Goal: Task Accomplishment & Management: Use online tool/utility

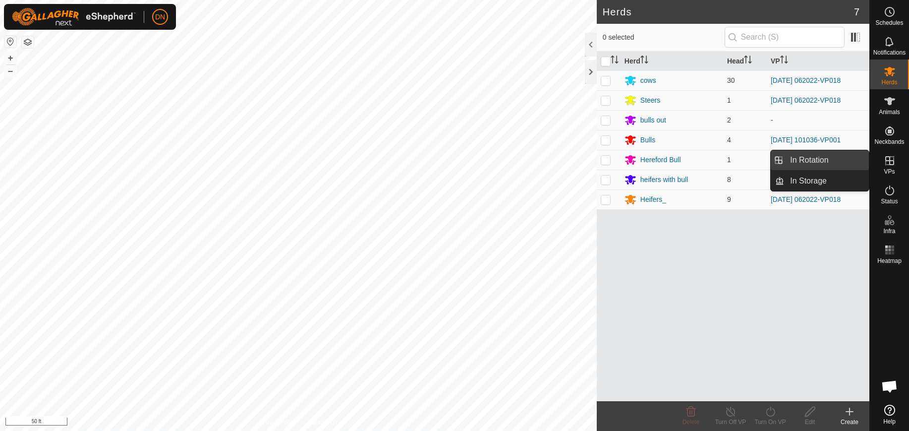
click at [833, 161] on link "In Rotation" at bounding box center [826, 160] width 85 height 20
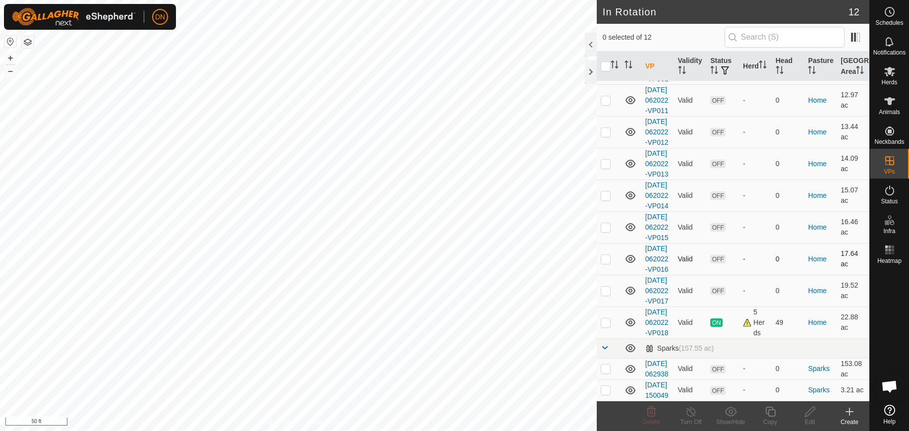
scroll to position [205, 0]
click at [605, 318] on p-checkbox at bounding box center [606, 322] width 10 height 8
checkbox input "true"
click at [764, 411] on icon at bounding box center [770, 411] width 12 height 12
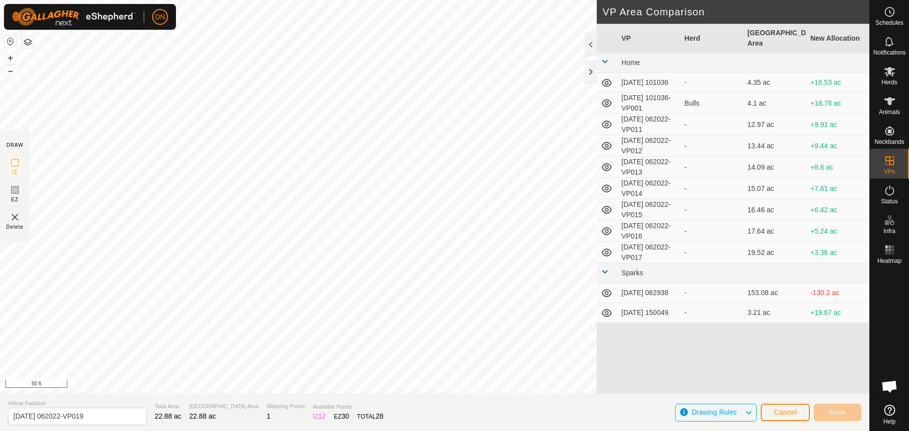
click at [651, 191] on div "Privacy Policy Contact Us Type: Inclusion Zone undefined Animal + – ⇧ i 50 ft D…" at bounding box center [434, 215] width 869 height 431
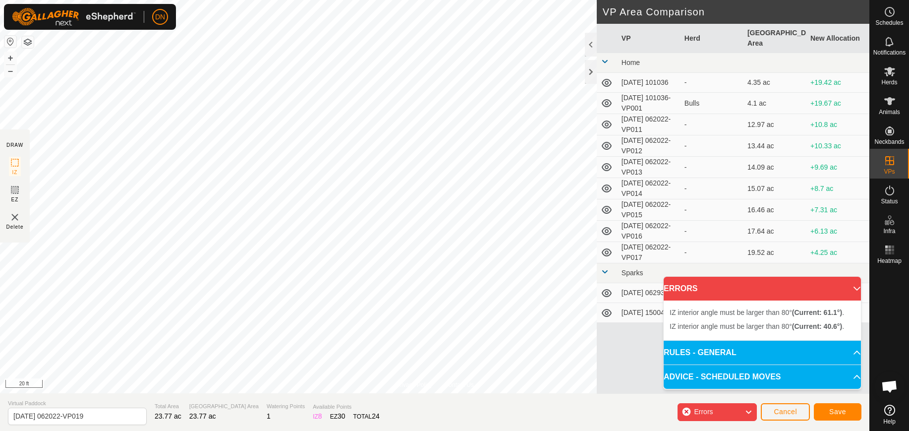
click at [242, 430] on html "DN Schedules Notifications Herds Animals Neckbands VPs Status Infra Heatmap Hel…" at bounding box center [454, 215] width 909 height 431
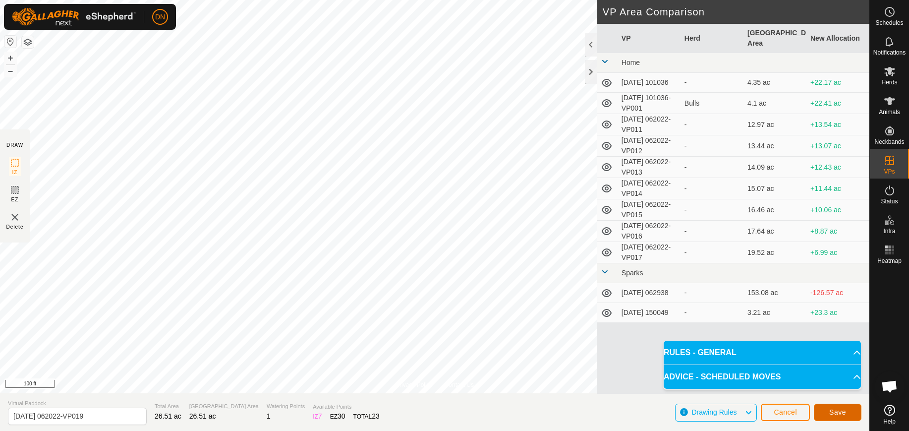
click at [849, 408] on button "Save" at bounding box center [838, 411] width 48 height 17
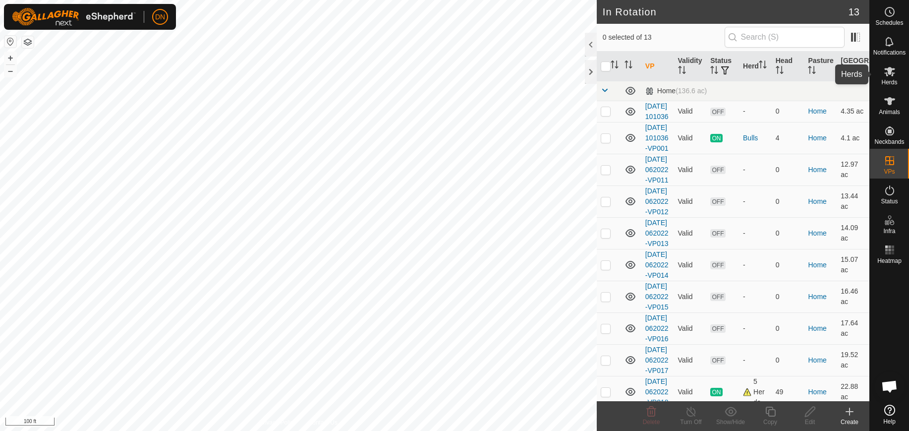
click at [887, 73] on icon at bounding box center [889, 71] width 11 height 9
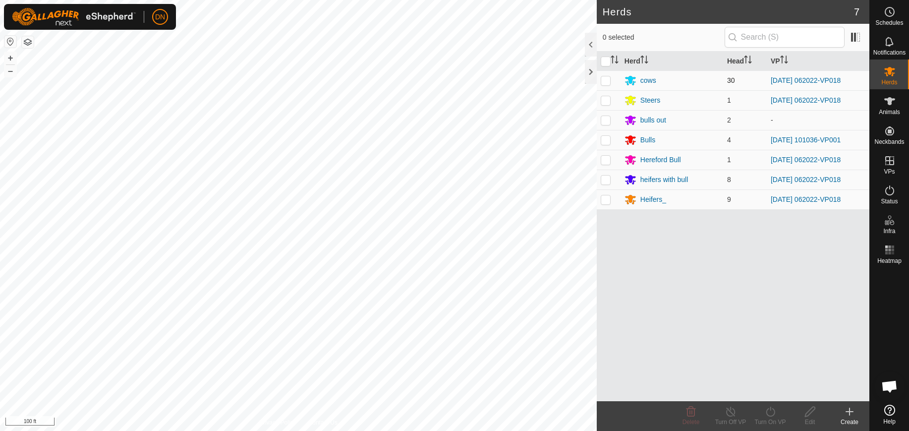
click at [604, 78] on p-checkbox at bounding box center [606, 80] width 10 height 8
checkbox input "true"
click at [602, 100] on p-checkbox at bounding box center [606, 100] width 10 height 8
checkbox input "true"
drag, startPoint x: 603, startPoint y: 164, endPoint x: 600, endPoint y: 174, distance: 10.7
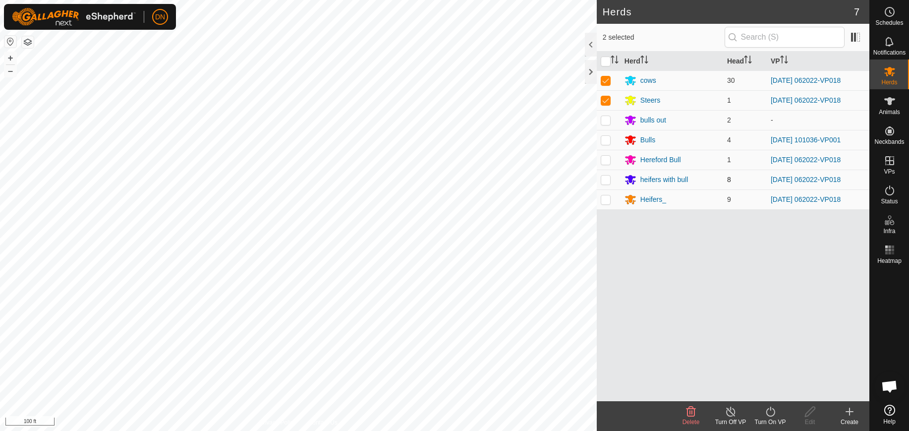
click at [603, 164] on td at bounding box center [609, 160] width 24 height 20
checkbox input "true"
drag, startPoint x: 600, startPoint y: 182, endPoint x: 602, endPoint y: 188, distance: 6.7
click at [601, 184] on td at bounding box center [609, 179] width 24 height 20
checkbox input "true"
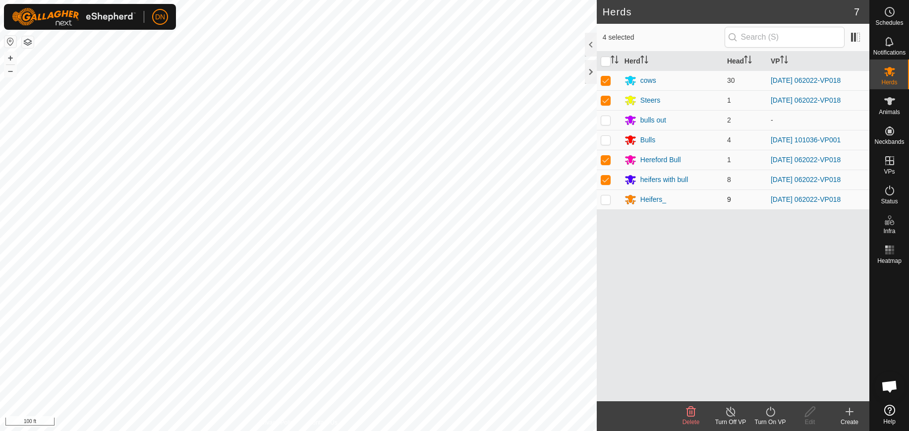
click at [604, 199] on p-checkbox at bounding box center [606, 199] width 10 height 8
checkbox input "true"
click at [764, 410] on icon at bounding box center [770, 411] width 12 height 12
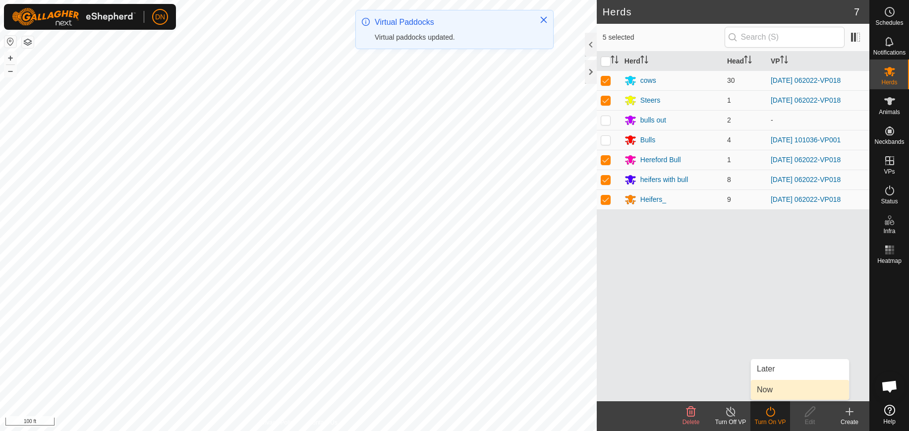
click at [767, 393] on link "Now" at bounding box center [800, 390] width 98 height 20
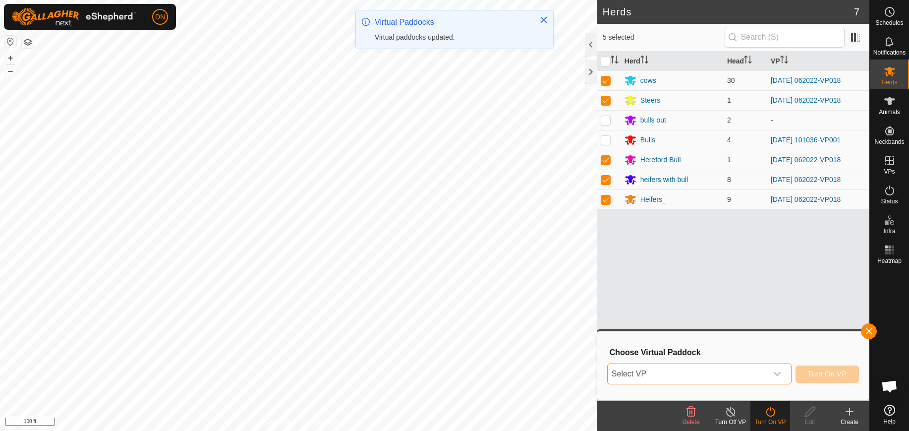
click at [667, 376] on span "Select VP" at bounding box center [688, 374] width 160 height 20
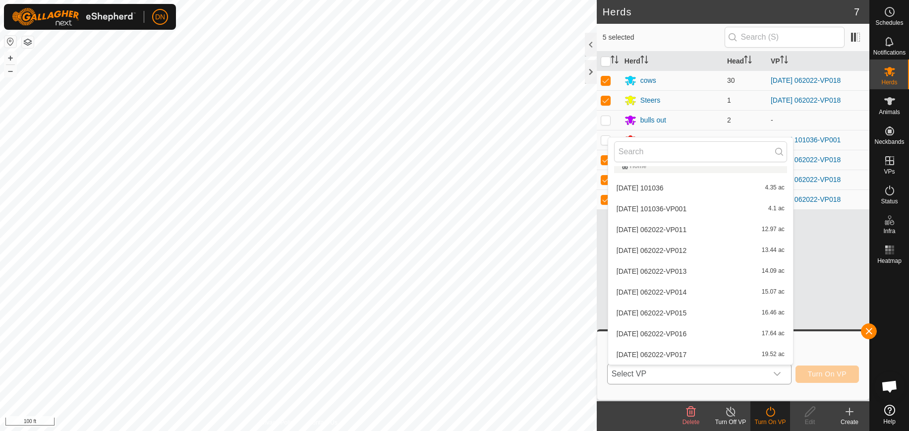
scroll to position [116, 0]
click at [740, 290] on li "2025-08-12 062022-VP019 26.51 ac" at bounding box center [700, 291] width 185 height 20
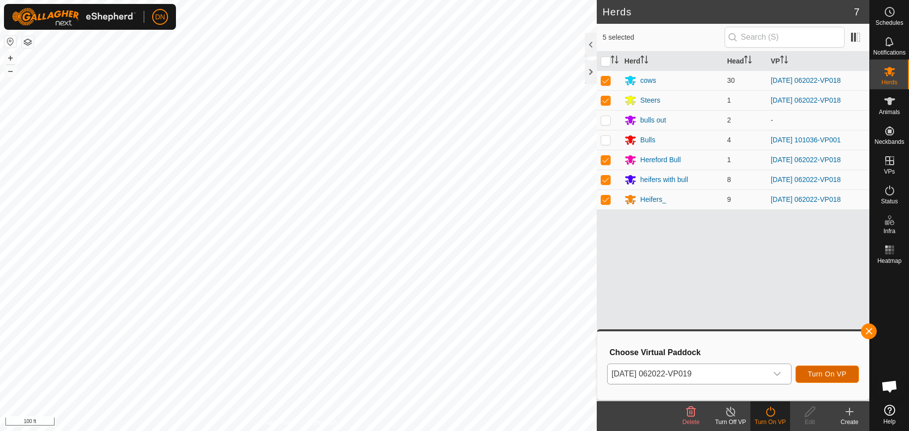
click at [807, 375] on button "Turn On VP" at bounding box center [826, 373] width 63 height 17
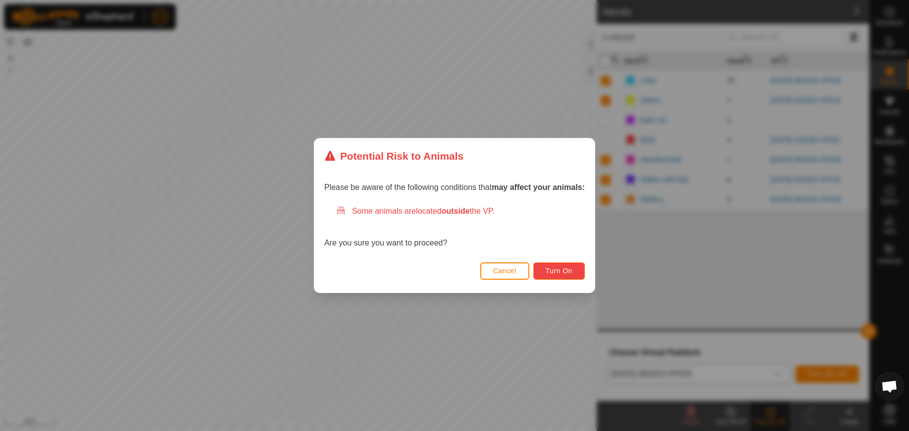
click at [579, 274] on button "Turn On" at bounding box center [559, 270] width 52 height 17
